Goal: Task Accomplishment & Management: Manage account settings

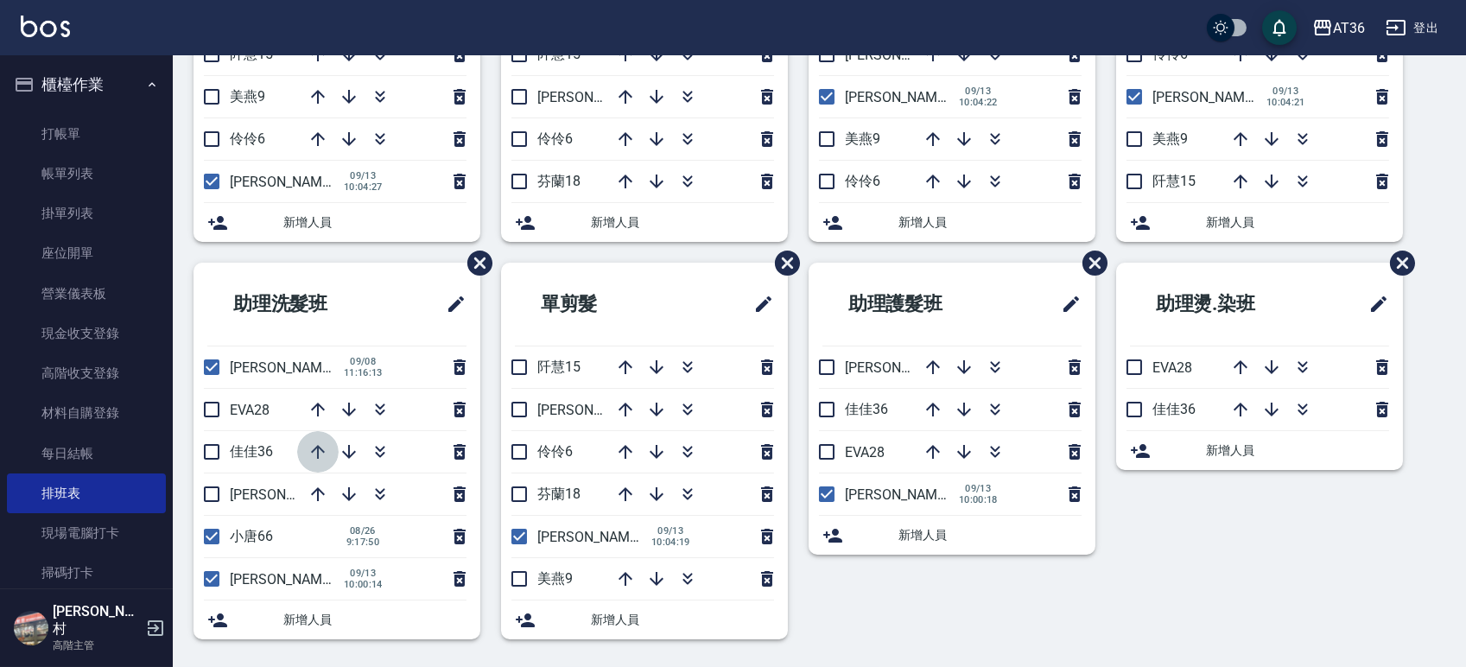
scroll to position [327, 0]
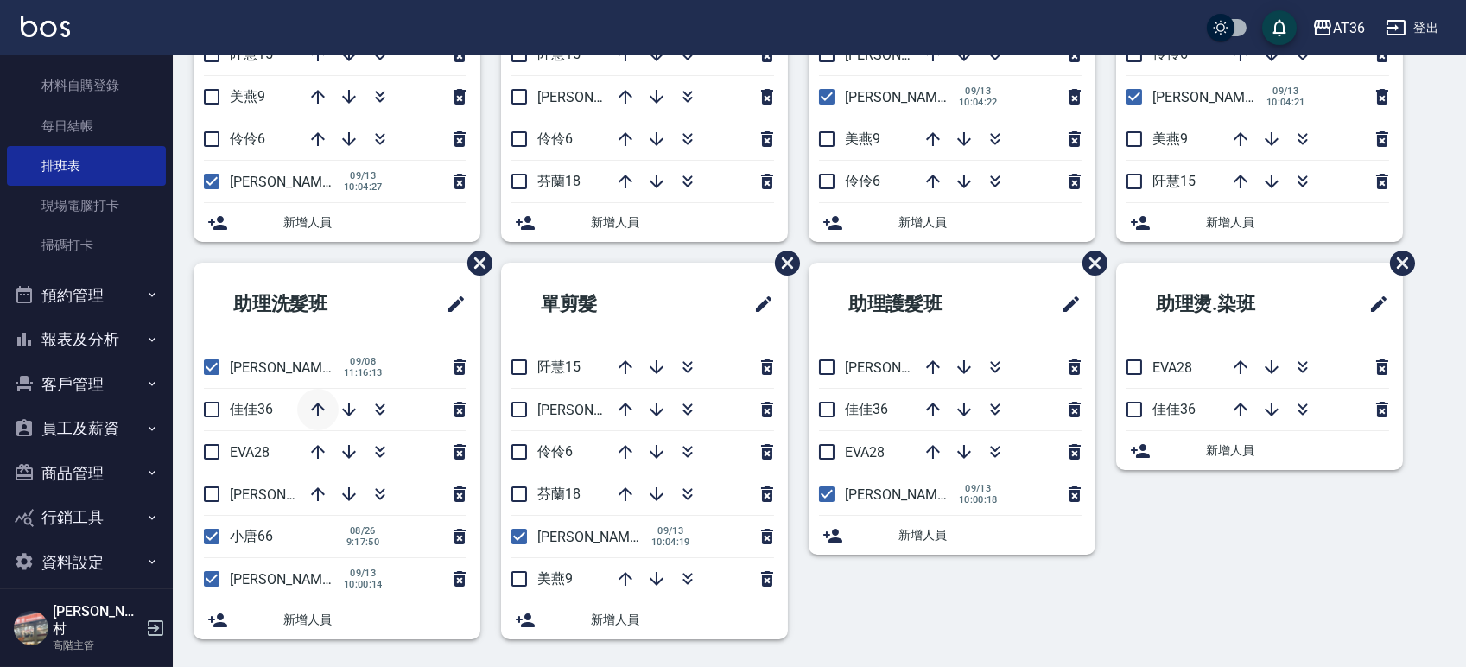
click at [318, 409] on icon "button" at bounding box center [318, 409] width 14 height 14
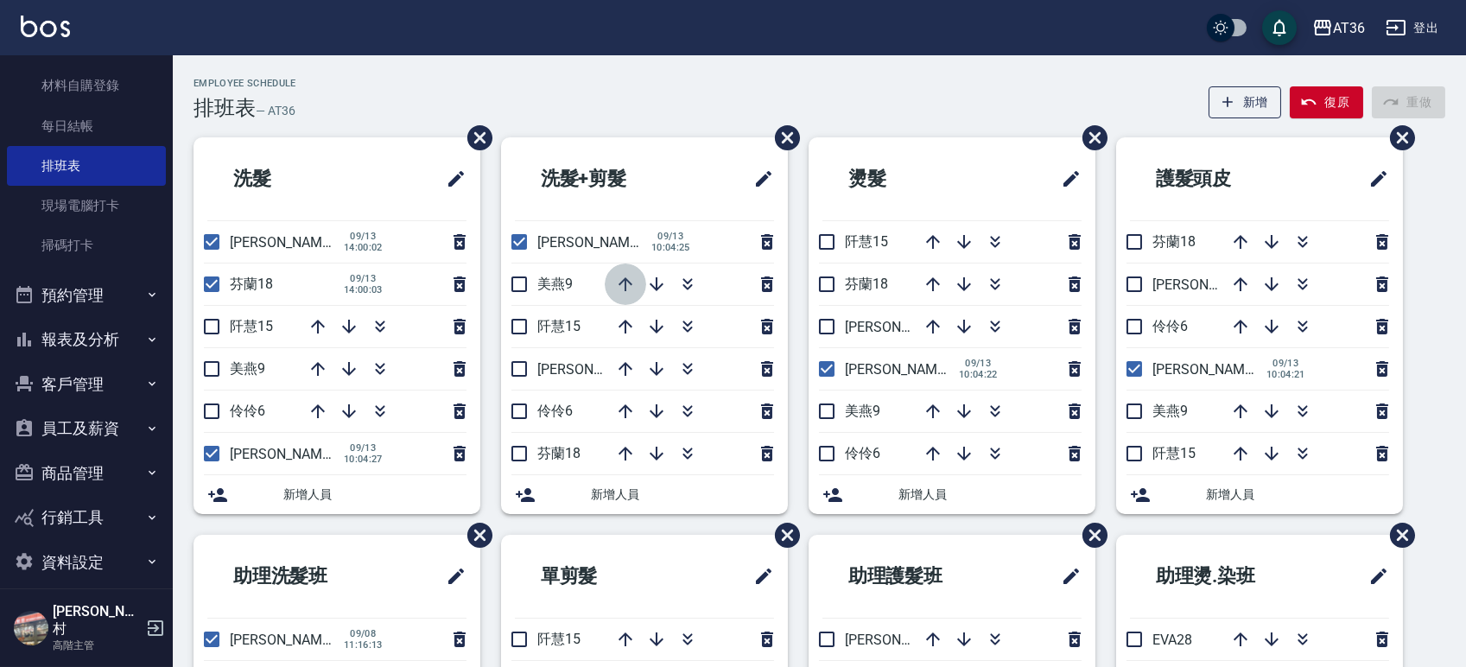
click at [620, 289] on icon "button" at bounding box center [625, 284] width 21 height 21
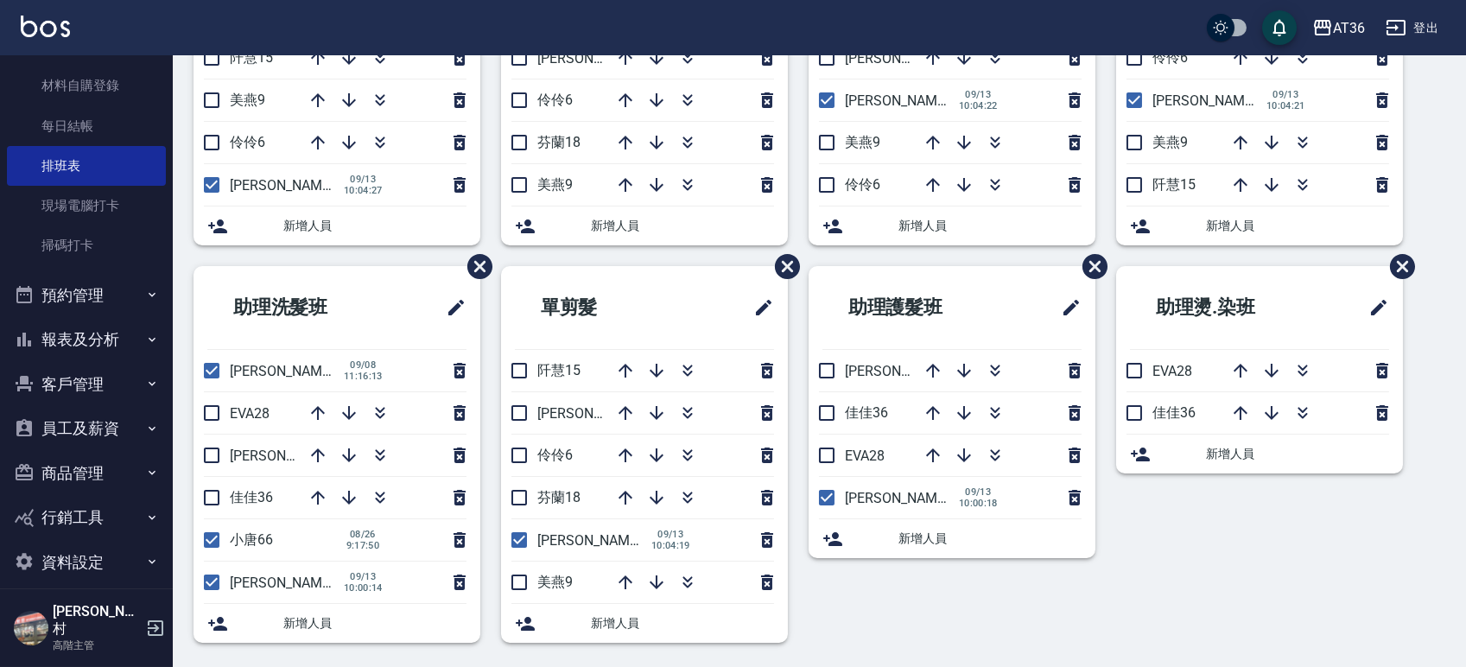
scroll to position [272, 0]
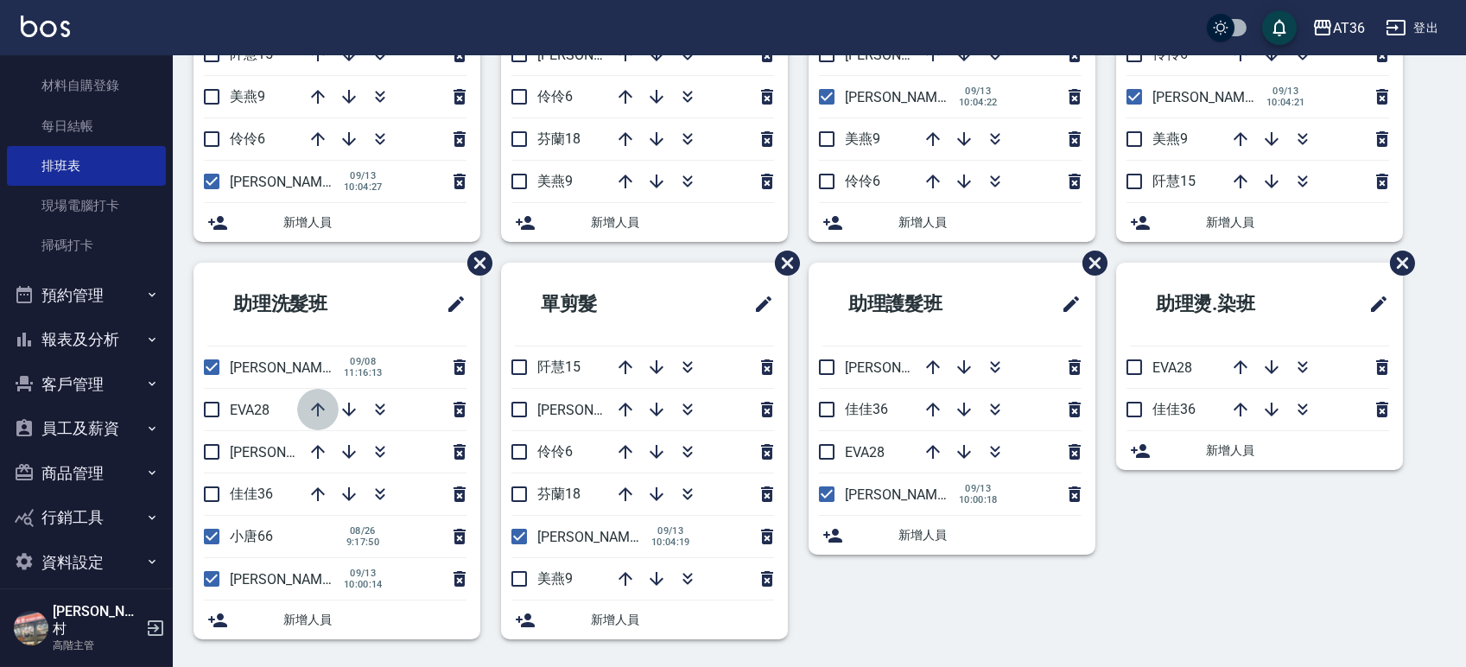
click at [320, 406] on icon "button" at bounding box center [317, 409] width 21 height 21
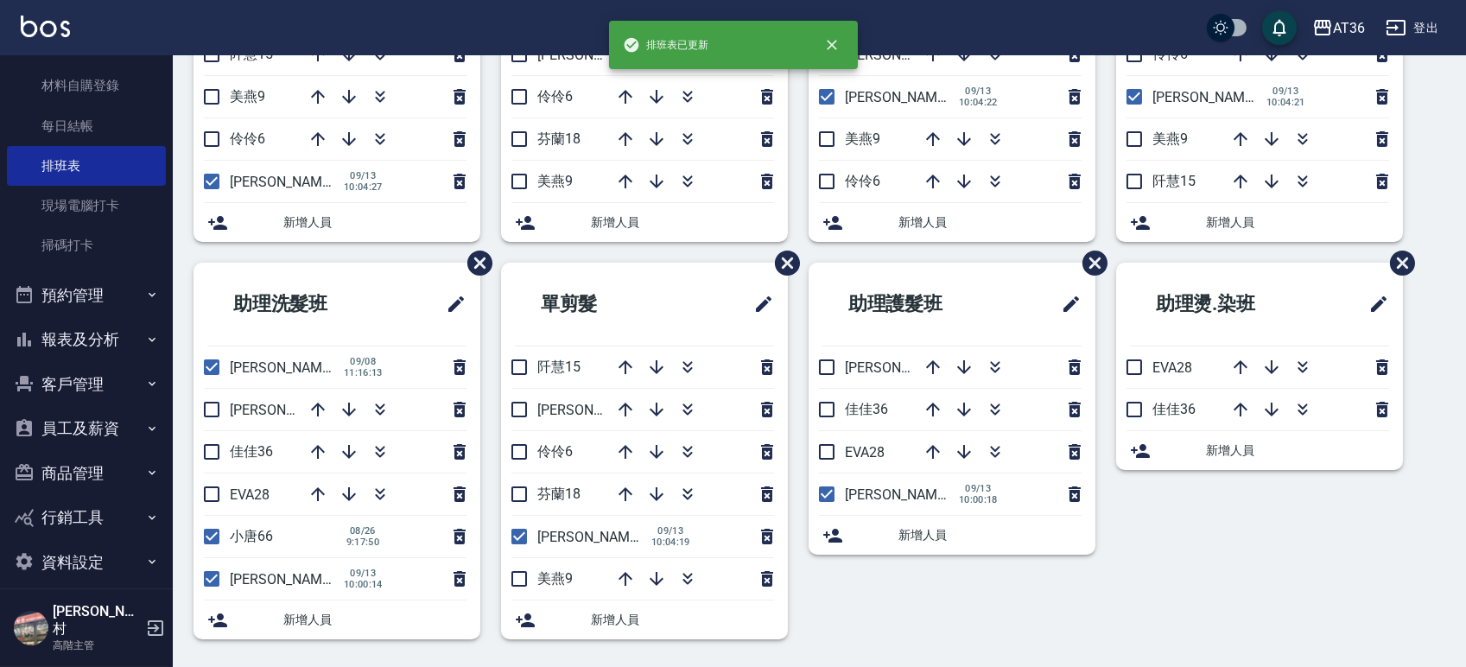
click at [218, 412] on input "checkbox" at bounding box center [211, 409] width 36 height 36
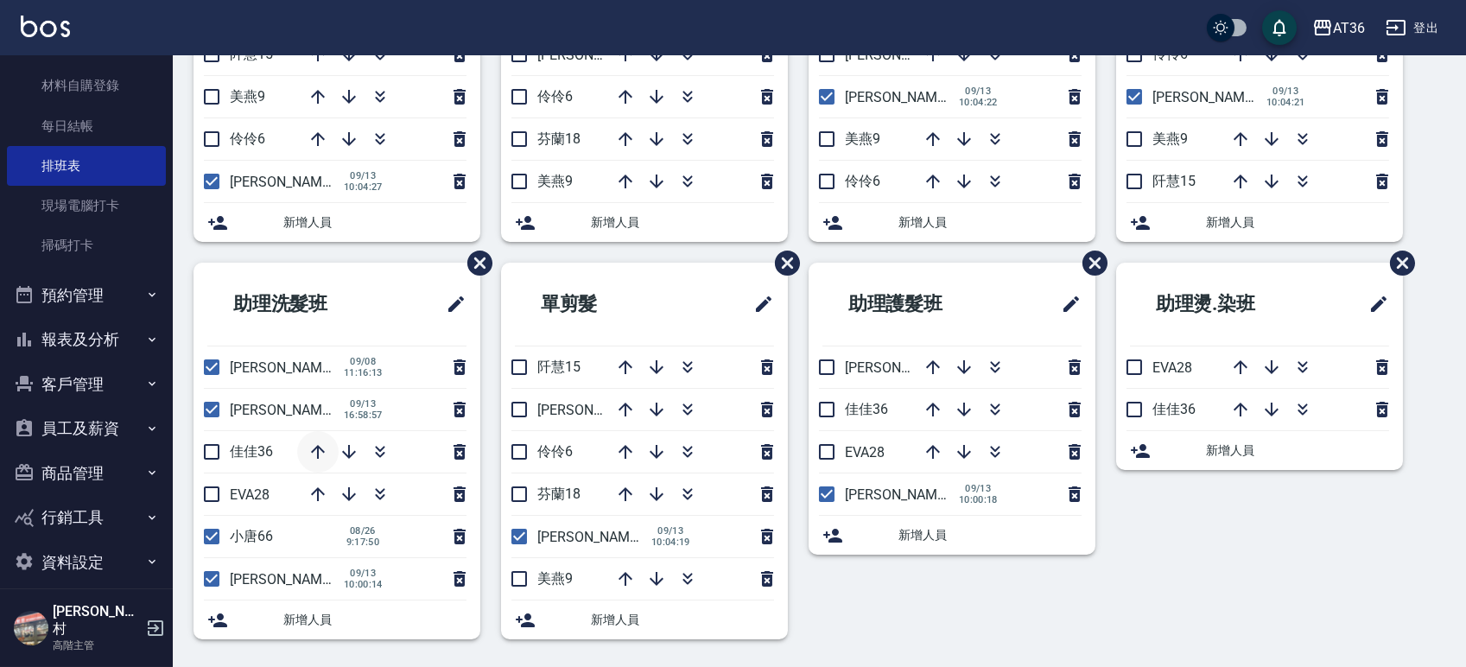
click at [318, 454] on icon "button" at bounding box center [318, 452] width 14 height 14
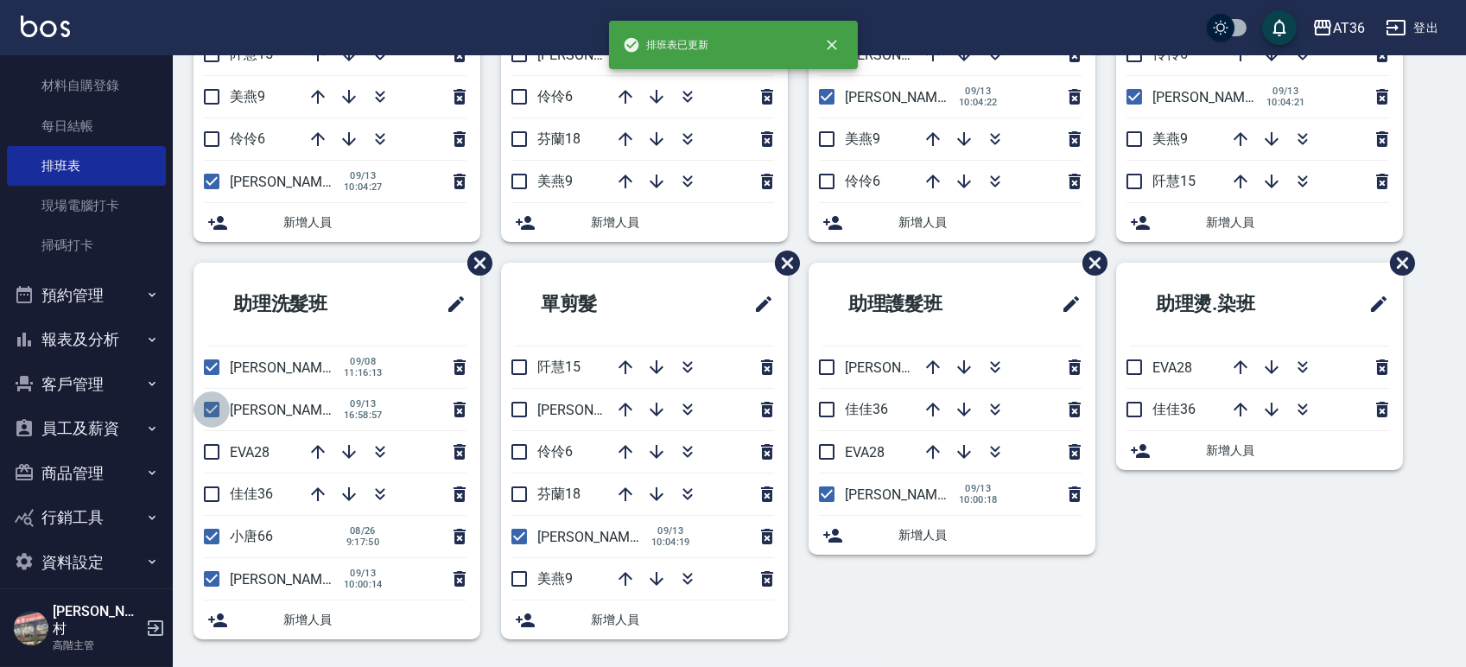
click at [211, 410] on input "checkbox" at bounding box center [211, 409] width 36 height 36
checkbox input "false"
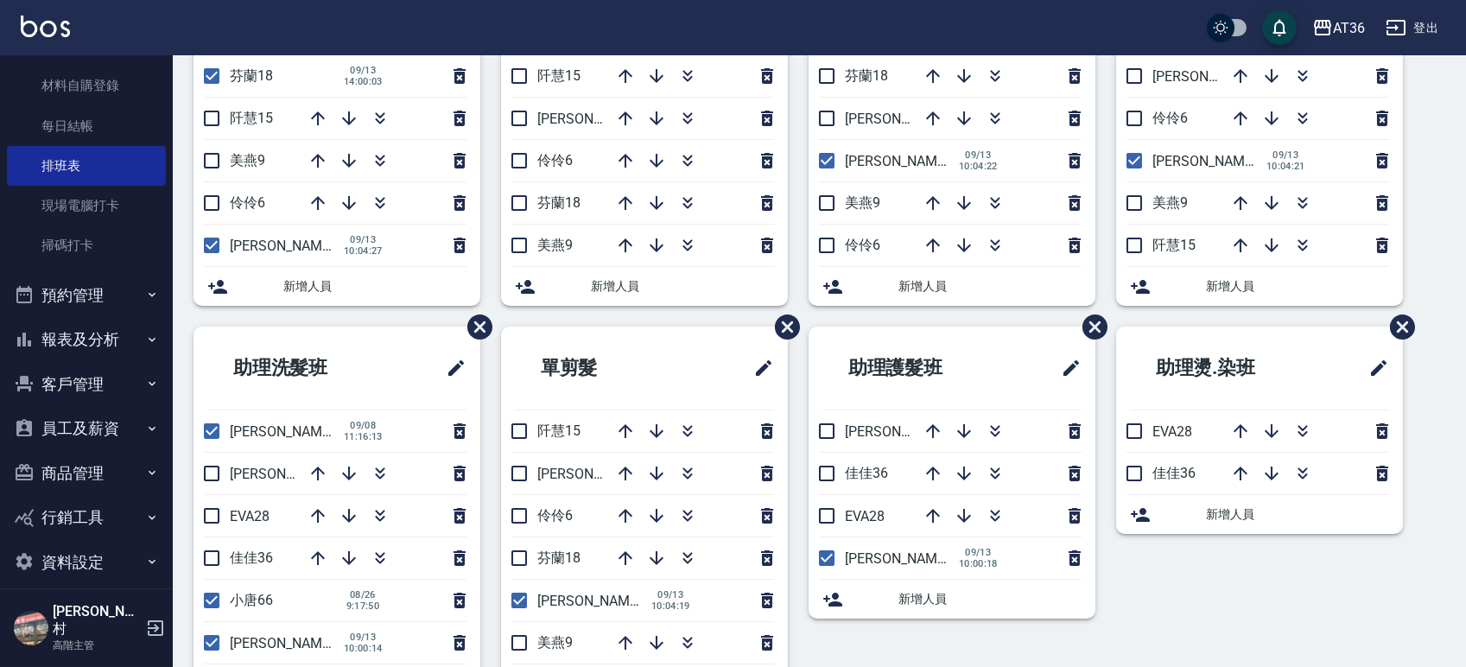
scroll to position [0, 0]
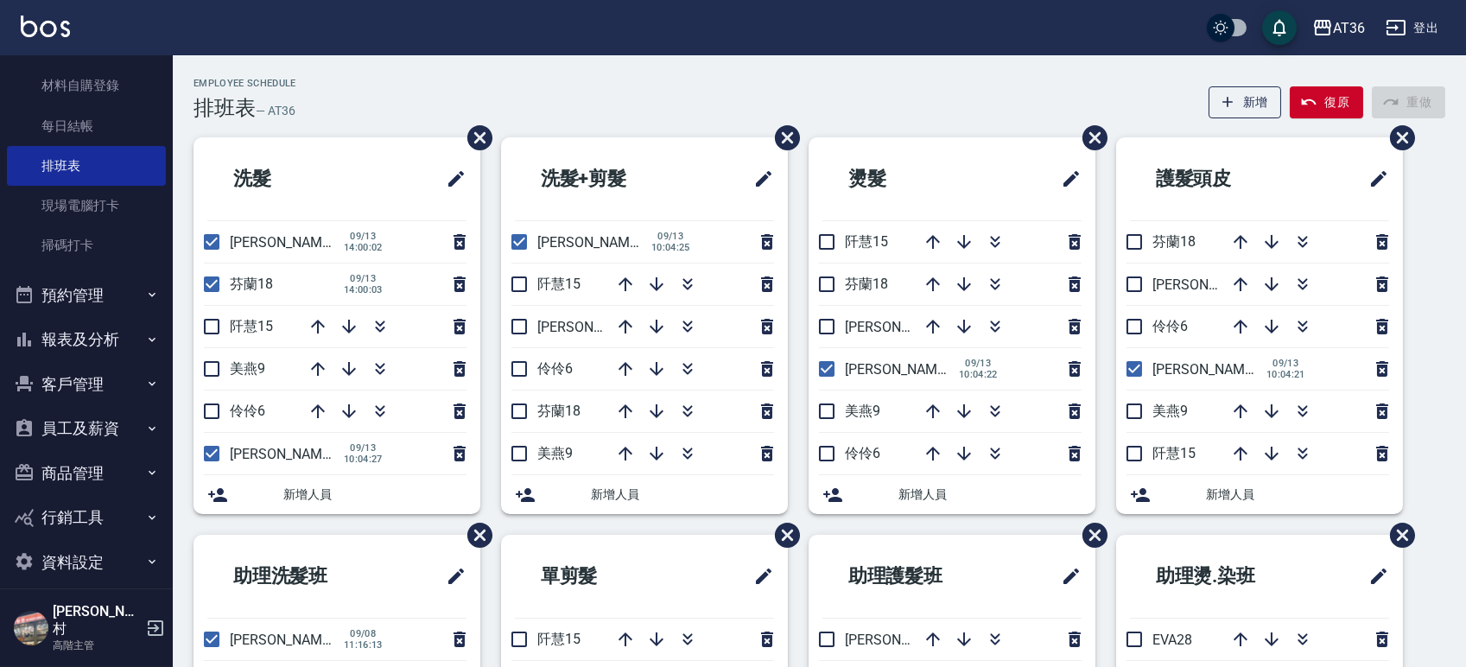
drag, startPoint x: 522, startPoint y: 276, endPoint x: 617, endPoint y: 307, distance: 100.0
click at [522, 277] on input "checkbox" at bounding box center [519, 284] width 36 height 36
checkbox input "true"
click at [624, 327] on icon "button" at bounding box center [625, 326] width 21 height 21
drag, startPoint x: 211, startPoint y: 282, endPoint x: 197, endPoint y: 225, distance: 58.7
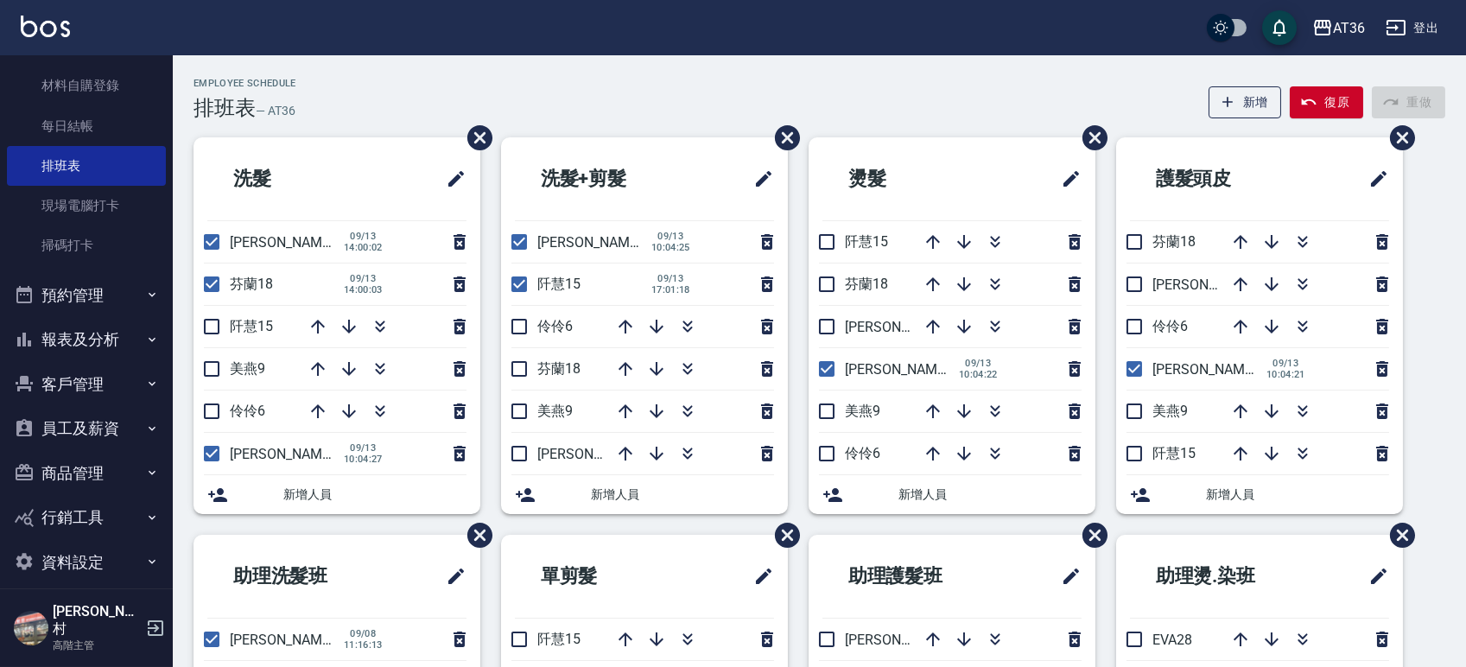
click at [210, 283] on input "checkbox" at bounding box center [211, 284] width 36 height 36
checkbox input "false"
click at [211, 237] on input "checkbox" at bounding box center [211, 242] width 36 height 36
checkbox input "false"
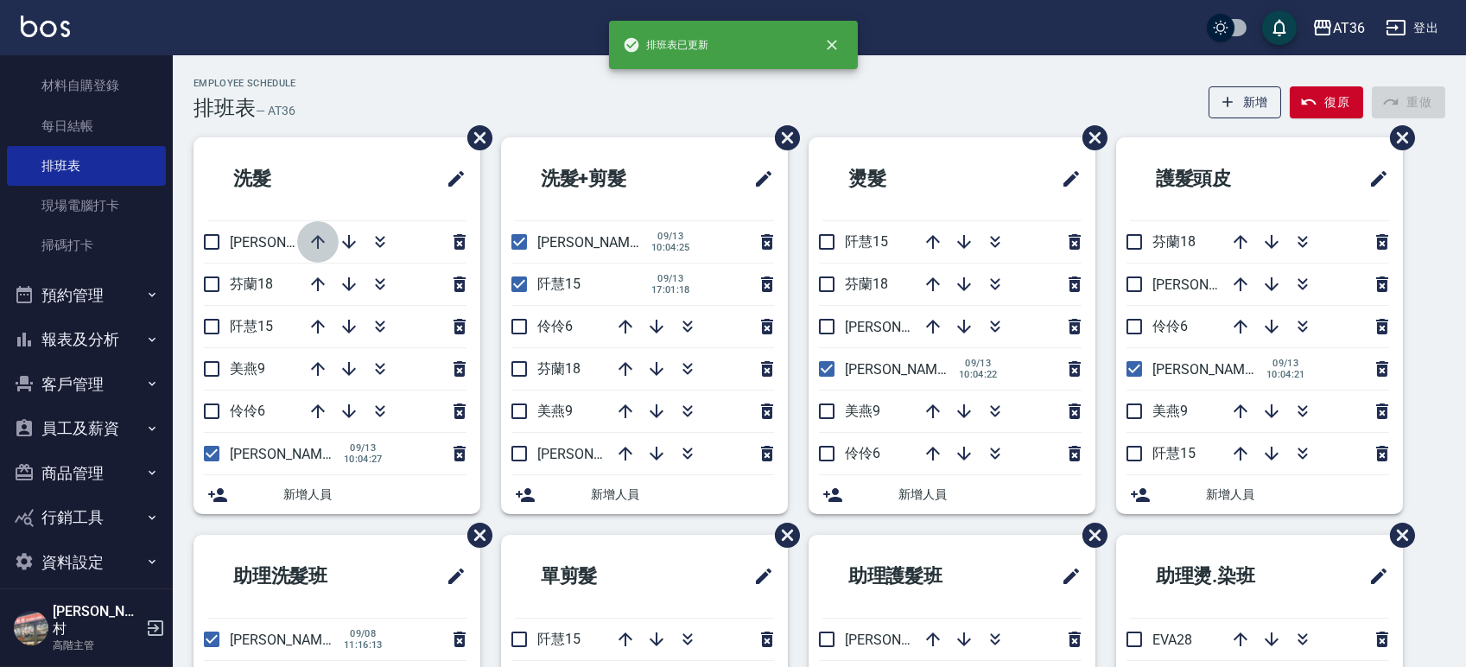
click at [319, 244] on icon "button" at bounding box center [317, 241] width 21 height 21
drag, startPoint x: 525, startPoint y: 280, endPoint x: 660, endPoint y: 269, distance: 135.1
click at [523, 280] on input "checkbox" at bounding box center [519, 284] width 36 height 36
checkbox input "false"
click at [625, 280] on icon "button" at bounding box center [625, 284] width 14 height 14
